Goal: Information Seeking & Learning: Check status

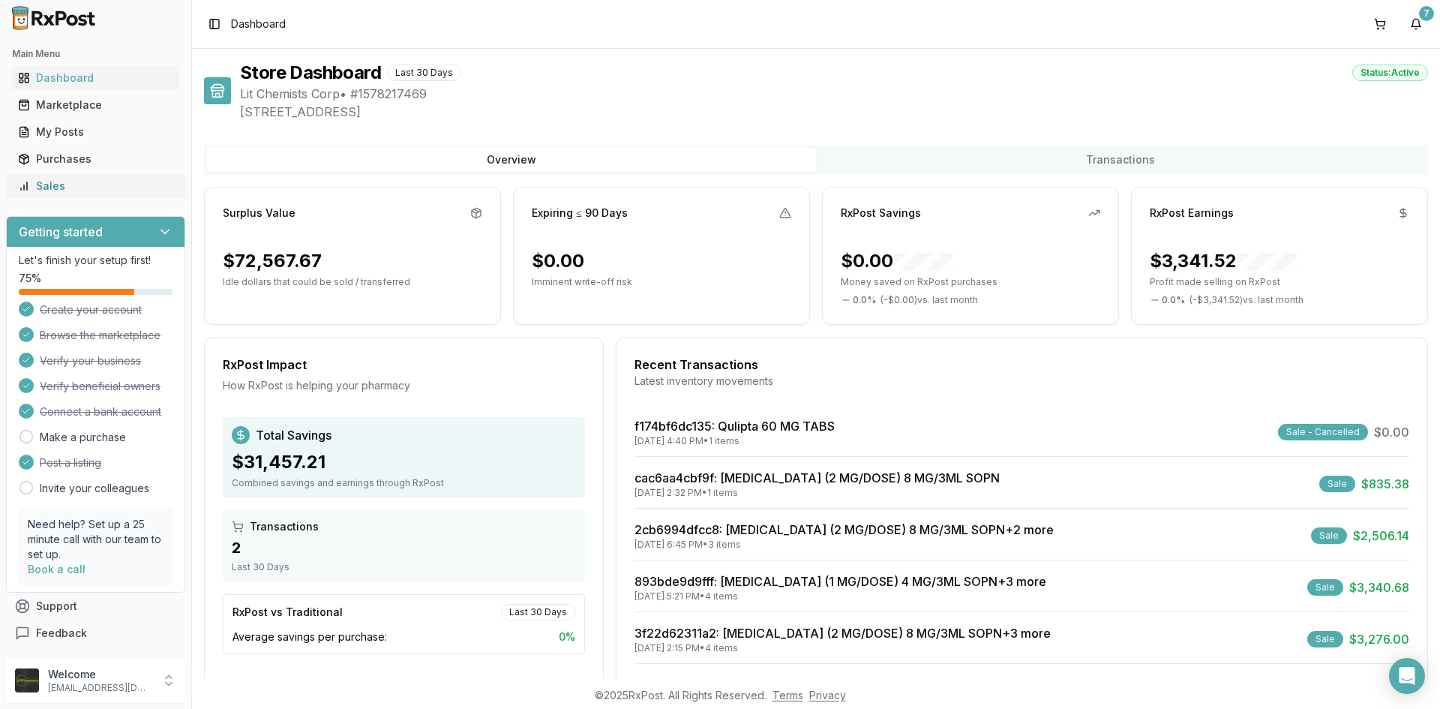
click at [67, 184] on div "Sales" at bounding box center [95, 185] width 155 height 15
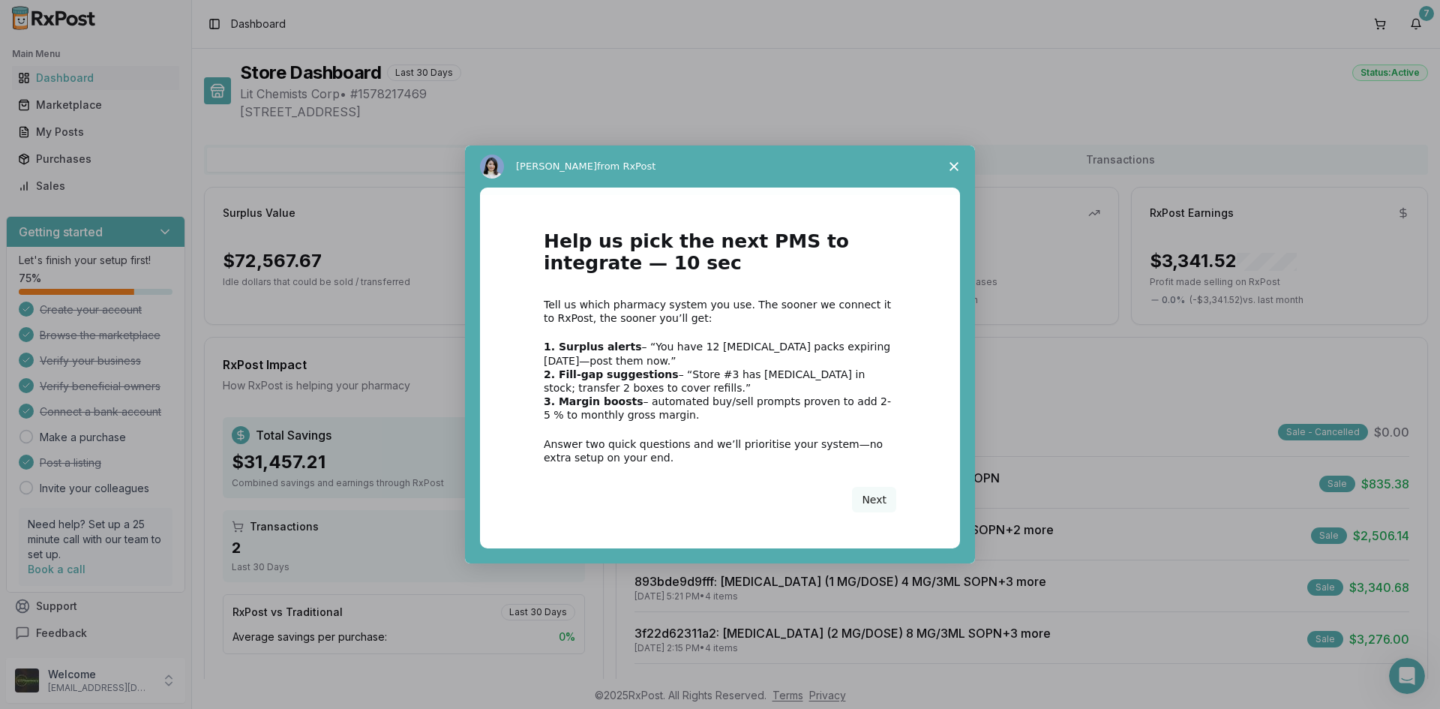
click at [946, 160] on span "Close survey" at bounding box center [954, 166] width 42 height 42
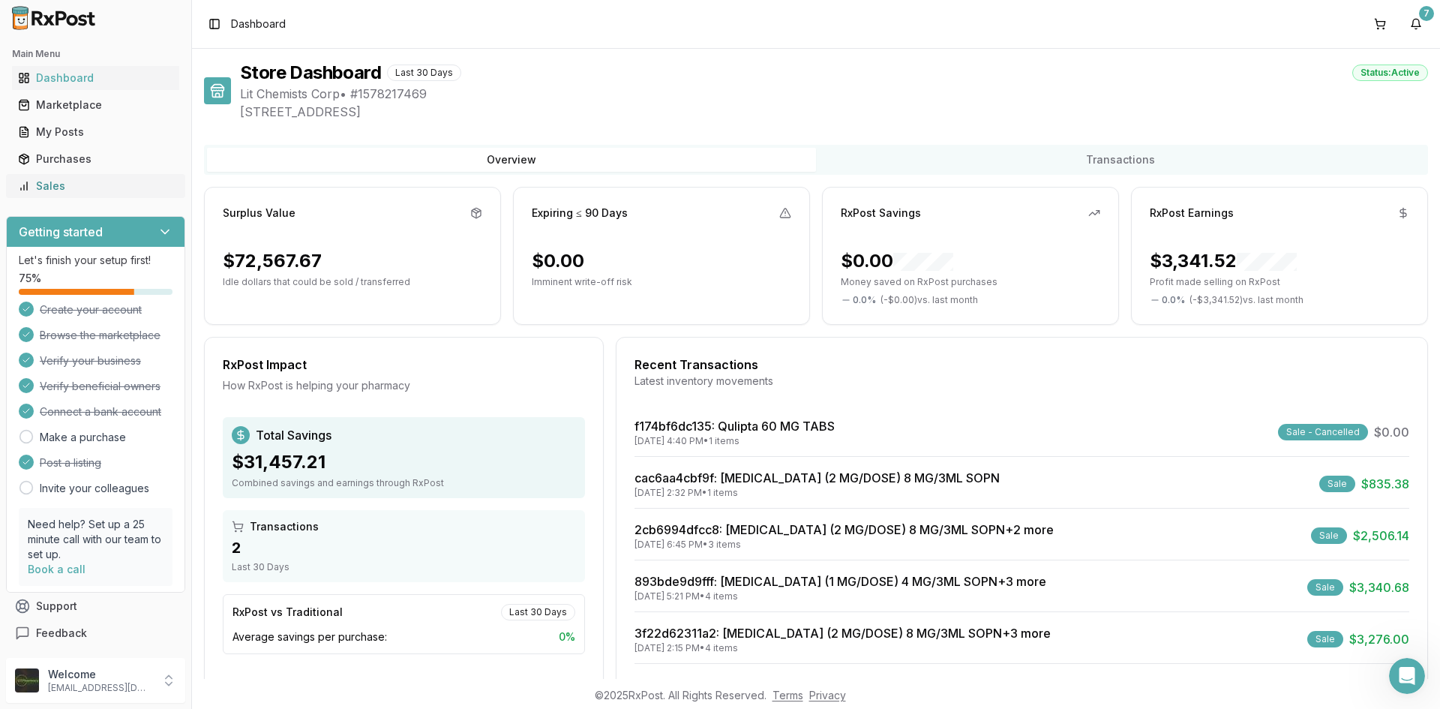
click at [53, 178] on div "Sales" at bounding box center [95, 185] width 155 height 15
click at [44, 130] on div "My Posts" at bounding box center [95, 131] width 155 height 15
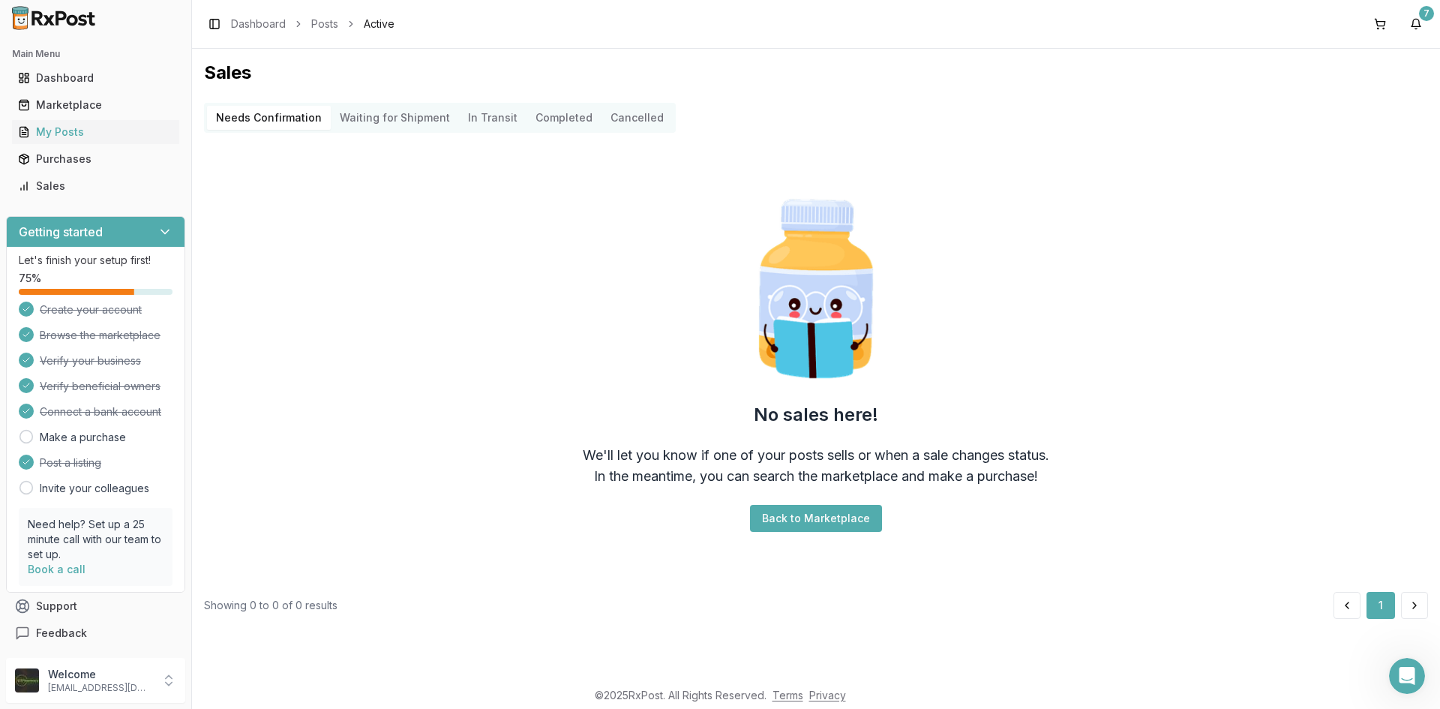
click at [364, 115] on Shipment "Waiting for Shipment" at bounding box center [395, 118] width 128 height 24
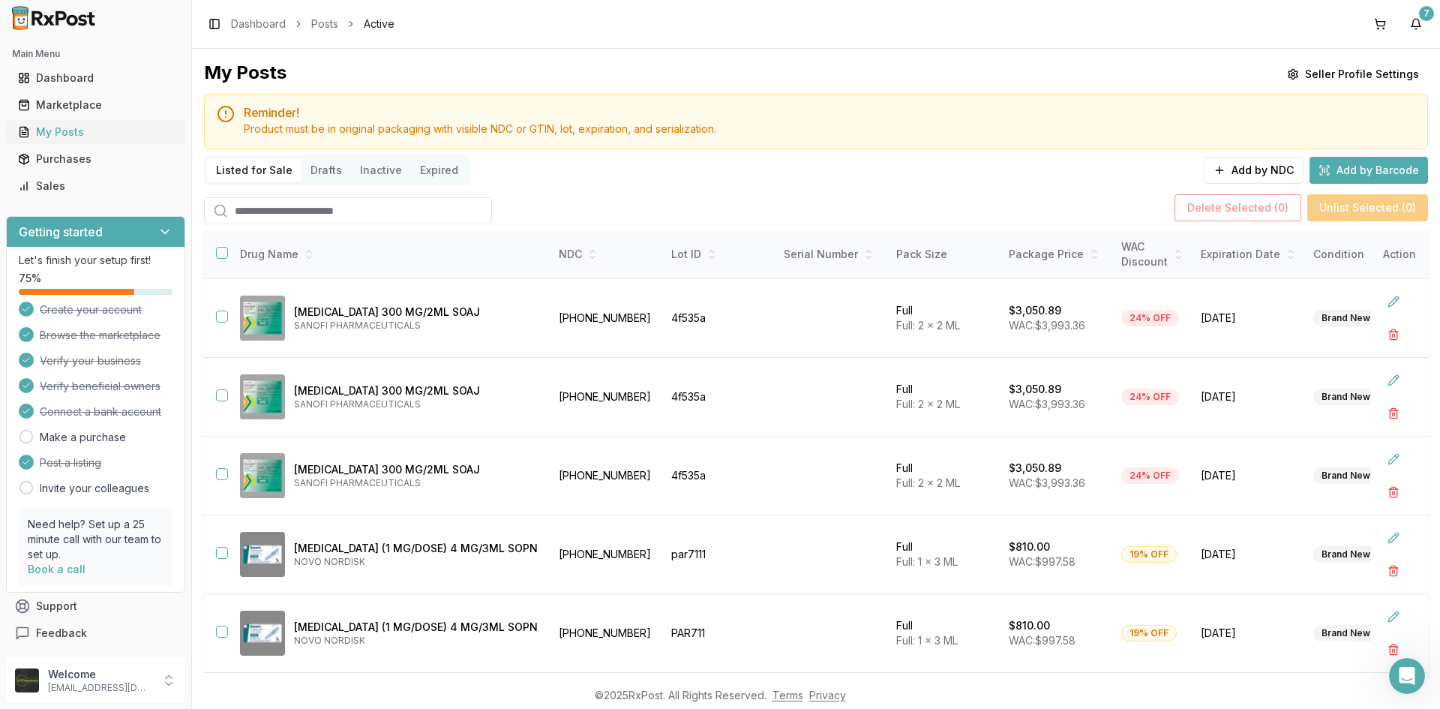
click at [103, 134] on div "My Posts" at bounding box center [95, 131] width 155 height 15
click at [363, 217] on input "search" at bounding box center [348, 210] width 288 height 27
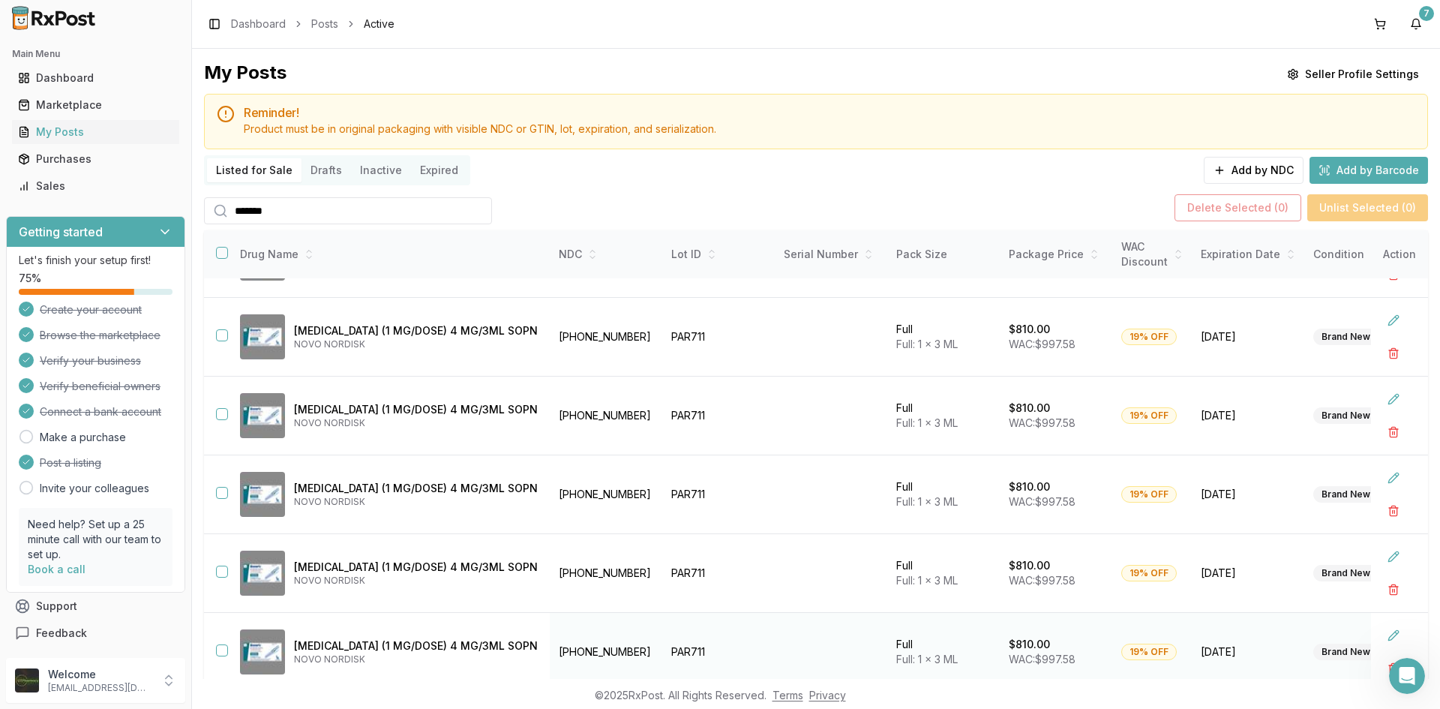
scroll to position [100, 0]
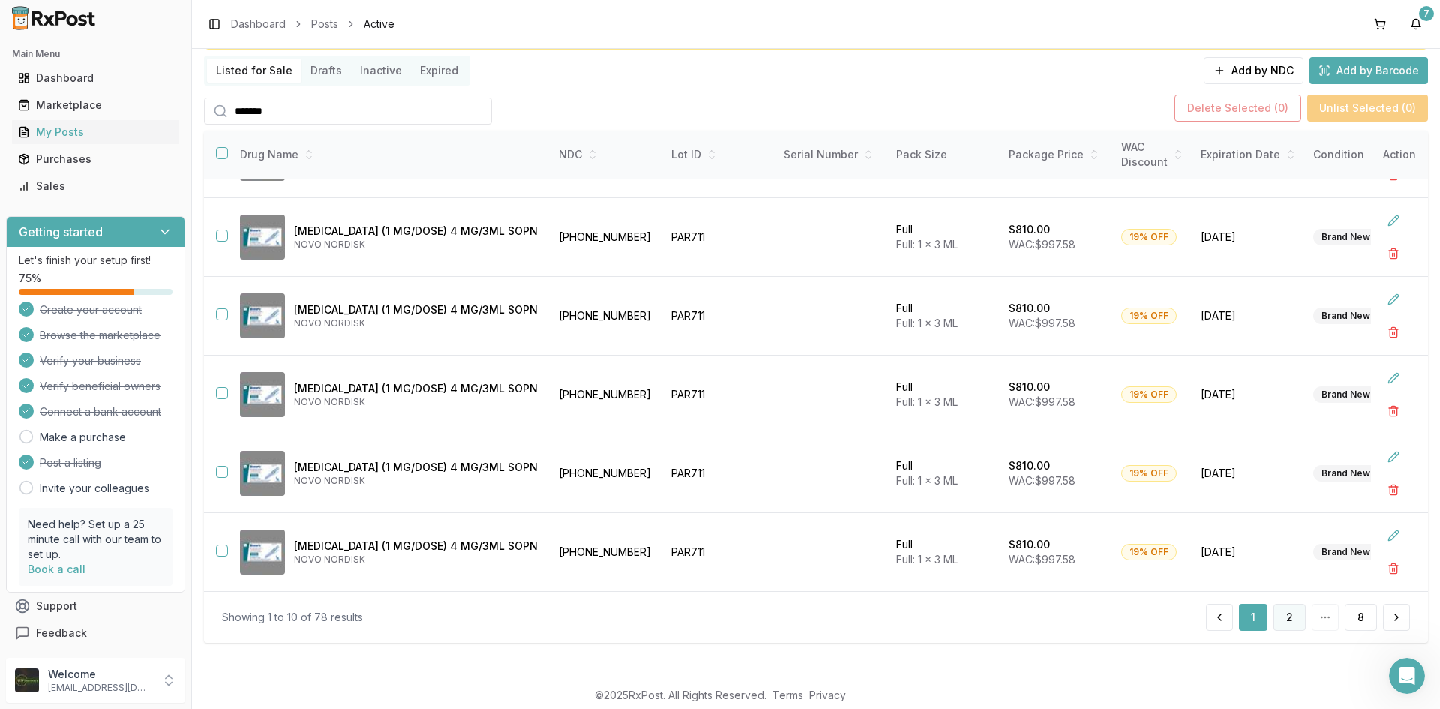
type input "*******"
click at [1287, 628] on button "2" at bounding box center [1289, 617] width 32 height 27
click at [1284, 616] on button "3" at bounding box center [1289, 617] width 32 height 27
click at [1281, 622] on button "4" at bounding box center [1288, 617] width 33 height 27
click at [1281, 622] on button "5" at bounding box center [1289, 617] width 31 height 27
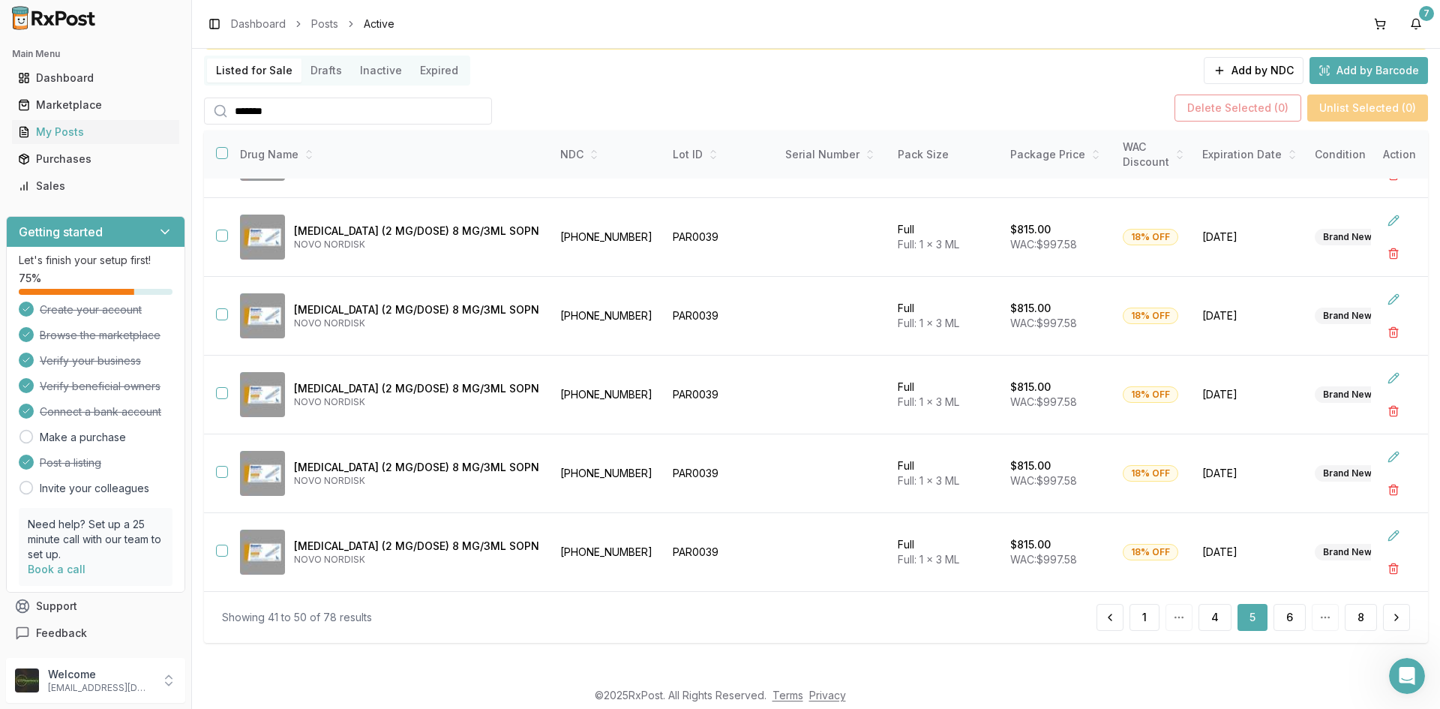
click at [1281, 622] on button "6" at bounding box center [1289, 617] width 32 height 27
click at [1281, 622] on button "6" at bounding box center [1284, 617] width 31 height 27
